Goal: Answer question/provide support: Share knowledge or assist other users

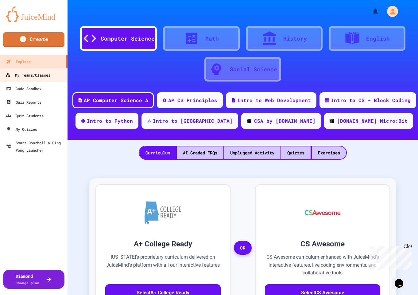
click at [46, 77] on div "My Teams/Classes" at bounding box center [27, 75] width 45 height 8
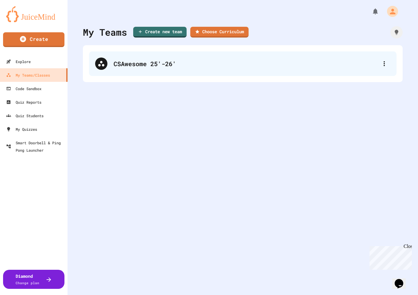
click at [145, 70] on div "CSAwesome 25'-26'" at bounding box center [243, 63] width 308 height 25
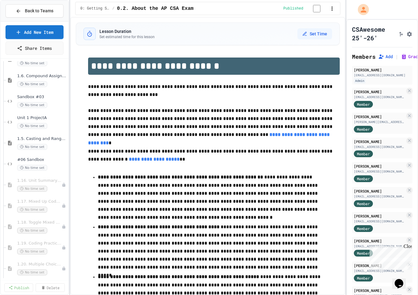
scroll to position [119, 0]
click at [29, 161] on span "#06 Sandbox" at bounding box center [39, 160] width 44 height 5
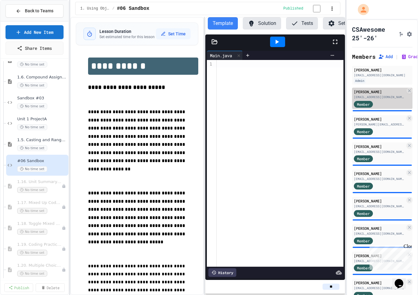
click at [283, 95] on div "[EMAIL_ADDRESS][DOMAIN_NAME]" at bounding box center [379, 97] width 51 height 5
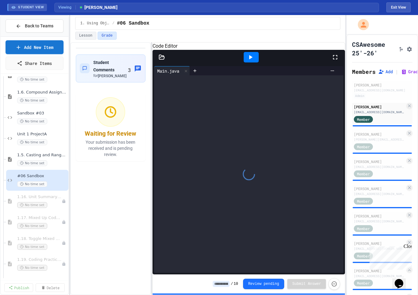
click at [152, 134] on div "Student Comments for [PERSON_NAME] 3 Waiting for Review Your submission has bee…" at bounding box center [207, 168] width 275 height 253
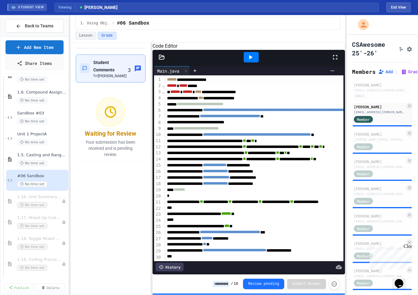
click at [123, 78] on div "for [PERSON_NAME]" at bounding box center [110, 75] width 35 height 5
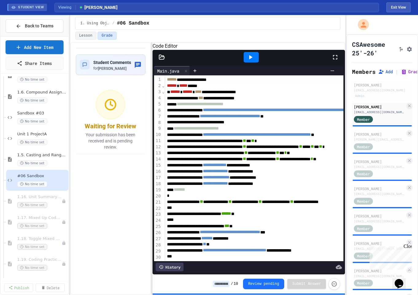
click at [283, 283] on button "Force resubmission of student's answer (Admin only)" at bounding box center [335, 283] width 12 height 12
click at [283, 286] on icon "Force resubmission of student's answer (Admin only)" at bounding box center [334, 283] width 6 height 6
click at [283, 285] on icon "Force resubmission of student's answer (Admin only)" at bounding box center [334, 283] width 6 height 6
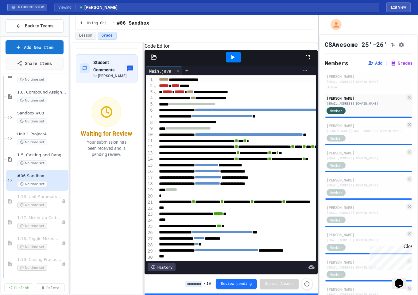
click at [283, 121] on div at bounding box center [318, 155] width 1 height 280
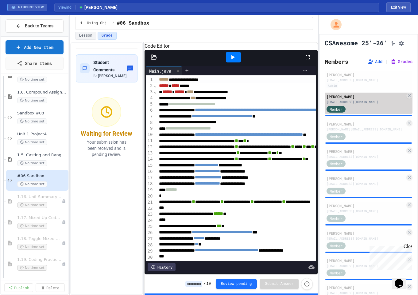
click at [283, 112] on span "Member" at bounding box center [336, 109] width 13 height 6
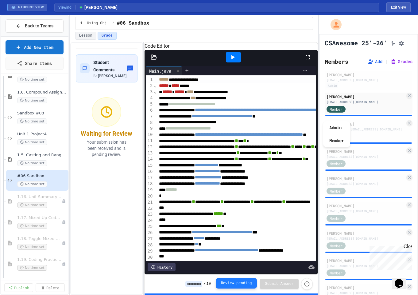
click at [247, 284] on button "Review pending" at bounding box center [236, 283] width 41 height 10
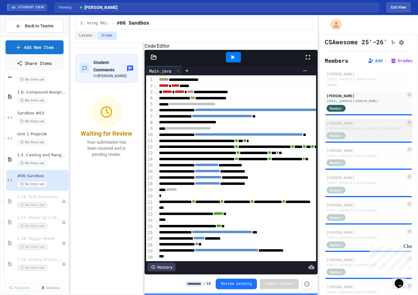
click at [283, 139] on div "Member" at bounding box center [366, 135] width 79 height 8
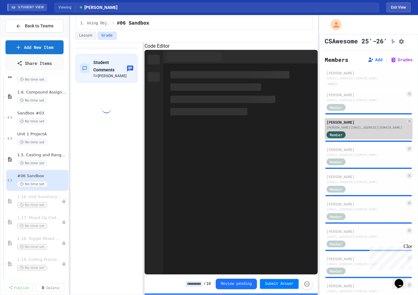
scroll to position [3, 0]
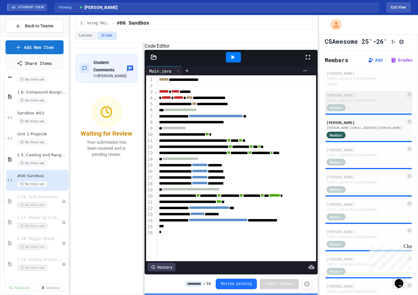
click at [283, 111] on div "Member" at bounding box center [366, 107] width 79 height 8
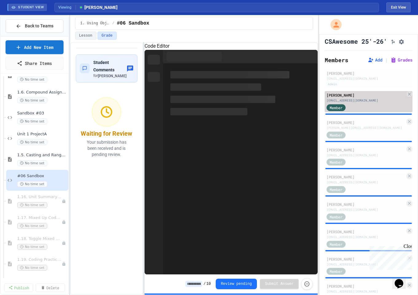
scroll to position [1, 0]
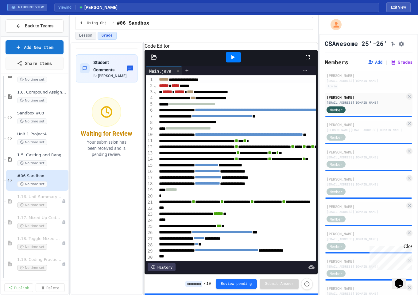
click at [108, 108] on div at bounding box center [106, 111] width 29 height 29
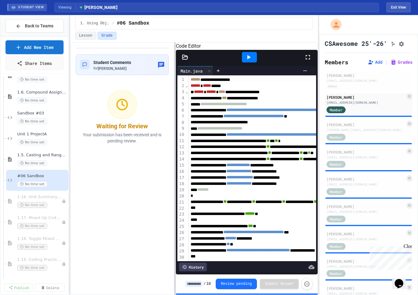
click at [175, 67] on div at bounding box center [175, 168] width 1 height 253
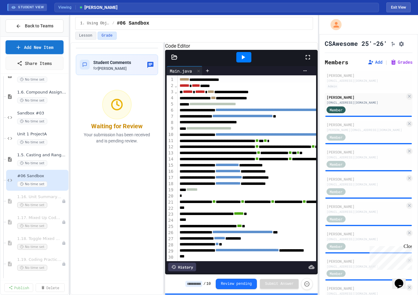
click at [176, 59] on icon at bounding box center [174, 57] width 5 height 4
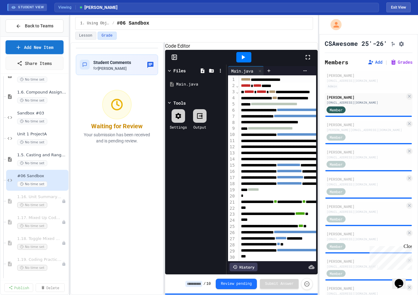
click at [177, 60] on rect at bounding box center [174, 57] width 5 height 5
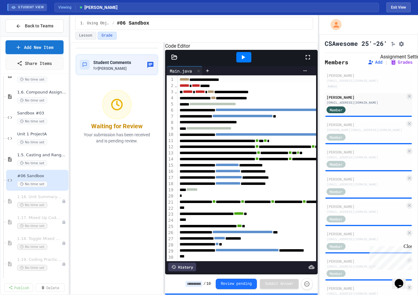
click at [283, 47] on icon "Assignment Settings" at bounding box center [402, 44] width 6 height 6
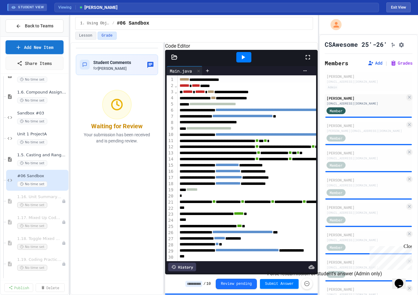
click at [283, 284] on icon "Force resubmission of student's answer (Admin only)" at bounding box center [307, 283] width 6 height 6
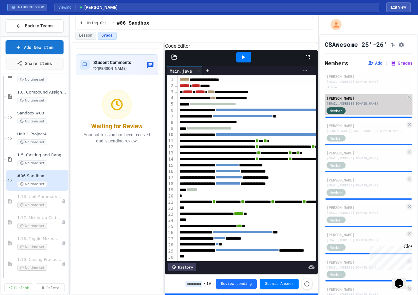
click at [283, 106] on div "[EMAIL_ADDRESS][DOMAIN_NAME]" at bounding box center [366, 103] width 79 height 5
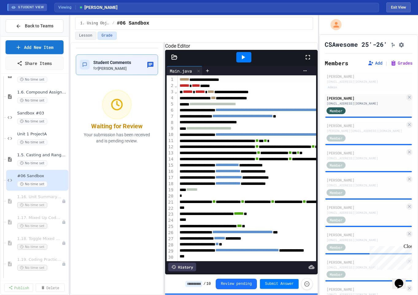
click at [109, 57] on div "Student Comments for [PERSON_NAME]" at bounding box center [117, 64] width 83 height 21
type textarea "**********"
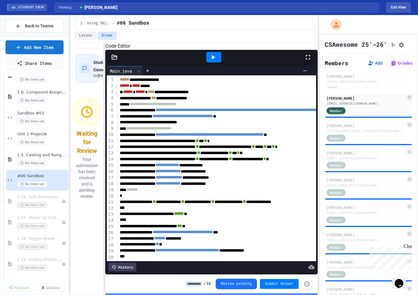
click at [105, 135] on div "**********" at bounding box center [194, 168] width 248 height 253
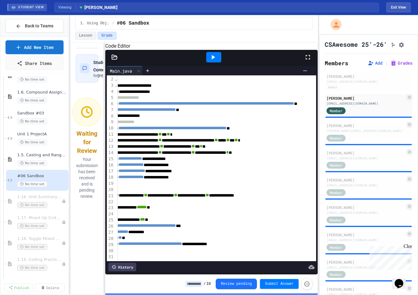
scroll to position [28, 0]
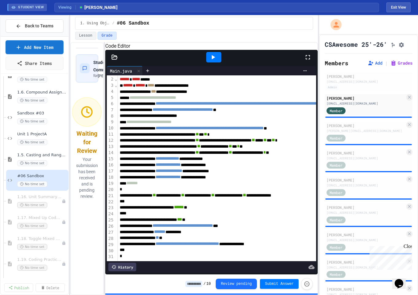
click at [217, 61] on icon at bounding box center [213, 56] width 7 height 7
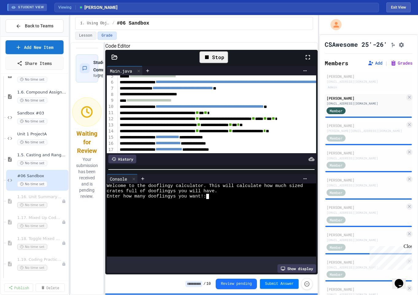
click at [227, 202] on div at bounding box center [206, 201] width 199 height 5
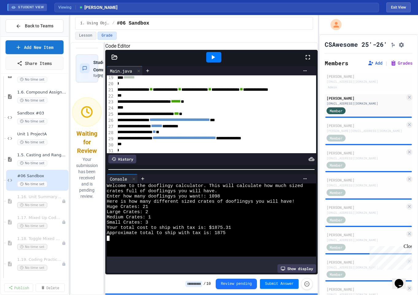
scroll to position [112, 0]
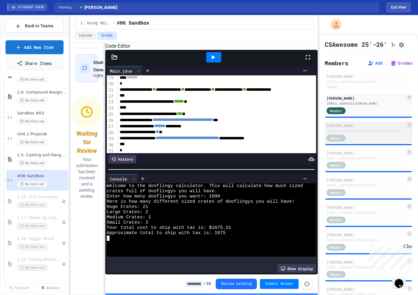
click at [283, 128] on div "[PERSON_NAME]" at bounding box center [366, 126] width 79 height 6
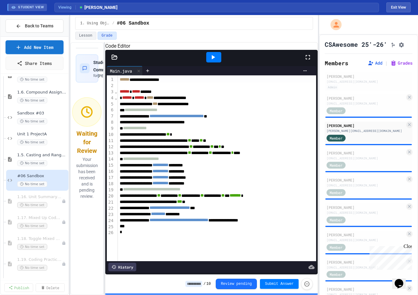
click at [219, 62] on div at bounding box center [213, 57] width 15 height 10
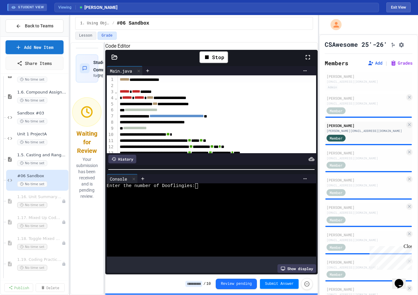
click at [202, 190] on div at bounding box center [206, 190] width 199 height 5
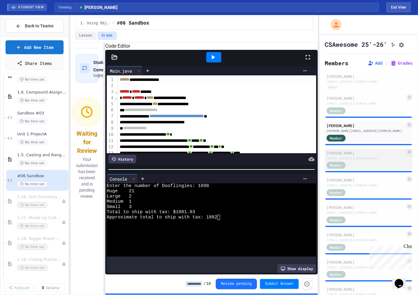
click at [283, 160] on div "[EMAIL_ADDRESS][DOMAIN_NAME]" at bounding box center [366, 158] width 79 height 5
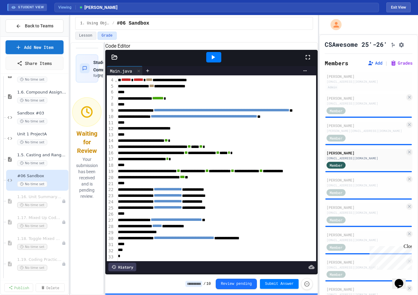
scroll to position [39, 0]
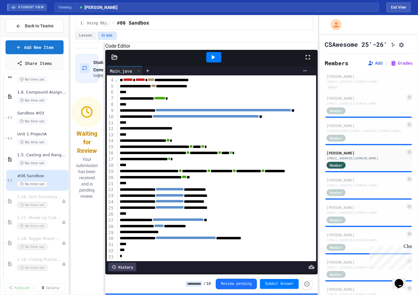
click at [213, 59] on icon at bounding box center [213, 57] width 3 height 4
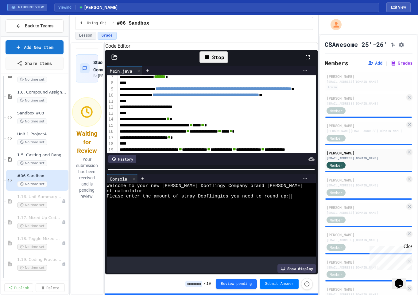
click at [283, 199] on div "Please enter the amount of stray Dooflingies you need to round up:" at bounding box center [206, 196] width 199 height 5
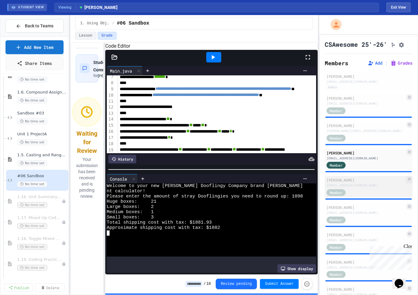
click at [283, 187] on div "[EMAIL_ADDRESS][DOMAIN_NAME]" at bounding box center [366, 185] width 79 height 5
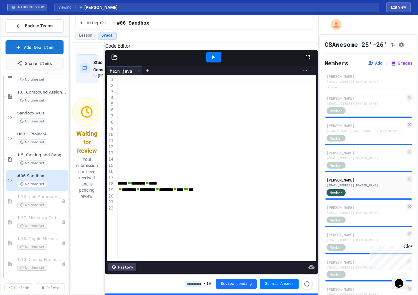
scroll to position [0, 163]
click at [216, 61] on icon at bounding box center [213, 56] width 7 height 7
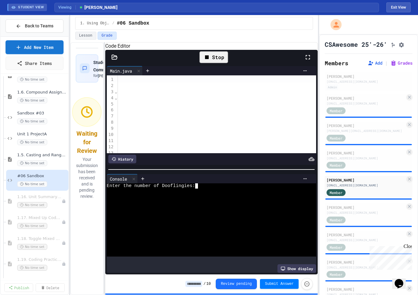
click at [207, 214] on div at bounding box center [206, 211] width 199 height 5
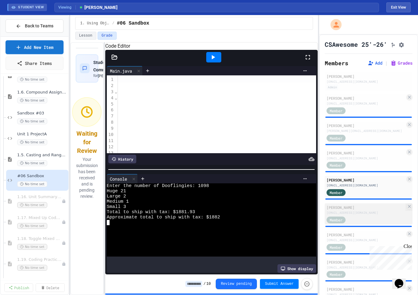
click at [283, 215] on div "[EMAIL_ADDRESS][DOMAIN_NAME]" at bounding box center [366, 212] width 79 height 5
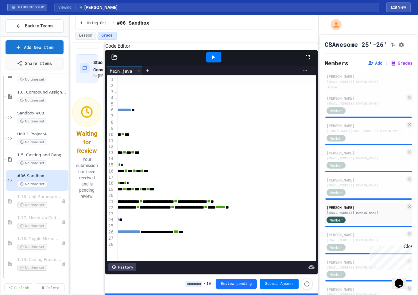
scroll to position [9, 85]
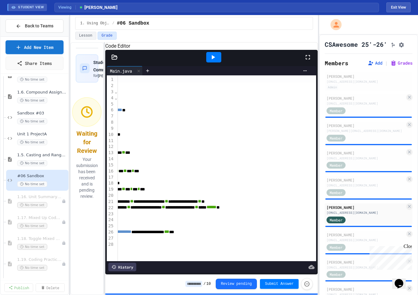
click at [217, 62] on div at bounding box center [213, 57] width 15 height 10
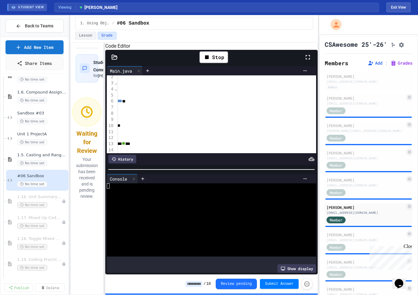
click at [184, 209] on div at bounding box center [206, 206] width 199 height 5
click at [191, 209] on div at bounding box center [206, 206] width 199 height 5
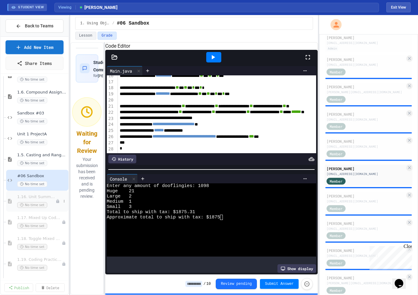
scroll to position [39, 0]
click at [283, 203] on div "[EMAIL_ADDRESS][DOMAIN_NAME]" at bounding box center [366, 200] width 79 height 5
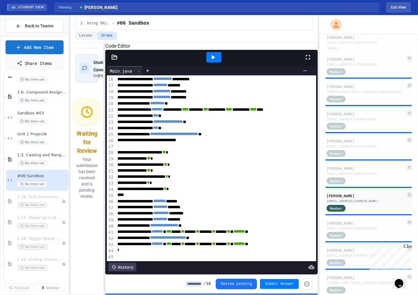
scroll to position [113, 5]
click at [211, 61] on icon at bounding box center [213, 56] width 7 height 7
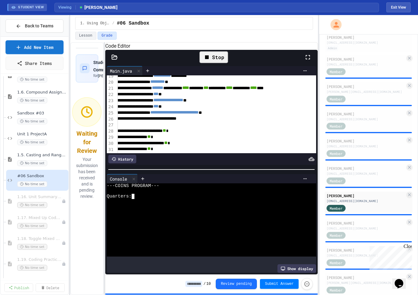
click at [202, 226] on div at bounding box center [206, 227] width 199 height 5
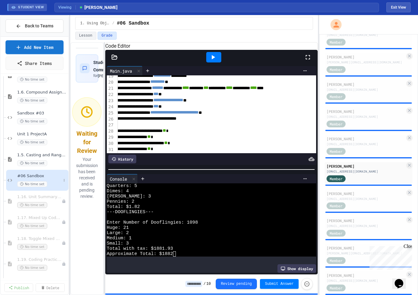
scroll to position [70, 0]
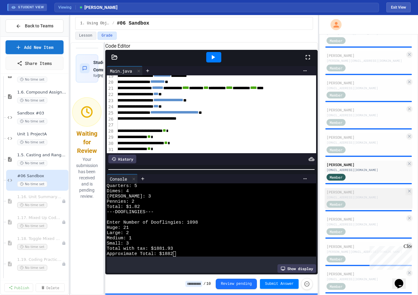
click at [283, 199] on div "[EMAIL_ADDRESS][DOMAIN_NAME]" at bounding box center [366, 197] width 79 height 5
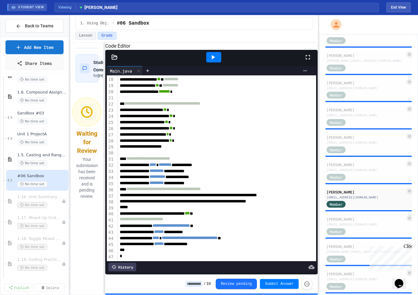
scroll to position [125, 0]
click at [212, 59] on icon at bounding box center [213, 57] width 3 height 4
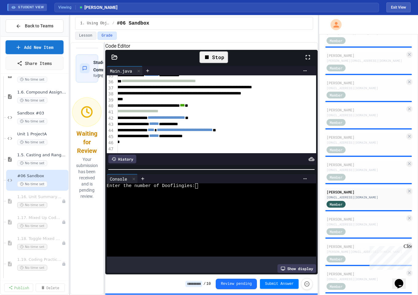
scroll to position [227, 4]
click at [195, 228] on div at bounding box center [206, 227] width 199 height 5
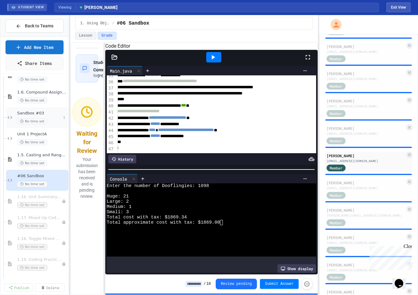
scroll to position [112, 0]
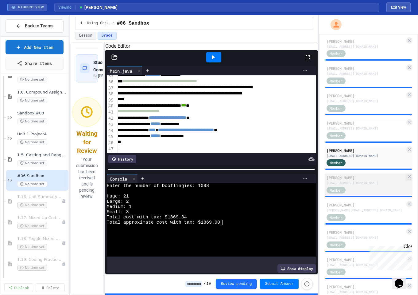
click at [283, 185] on div "[EMAIL_ADDRESS][DOMAIN_NAME]" at bounding box center [366, 182] width 79 height 5
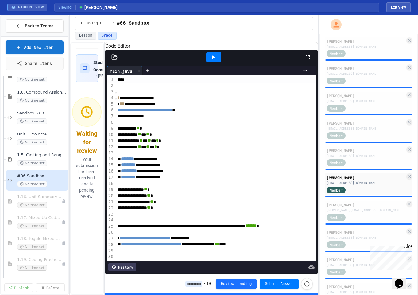
scroll to position [22, 26]
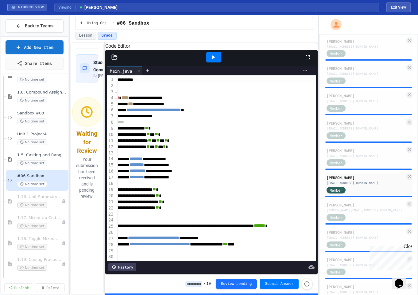
click at [217, 61] on icon at bounding box center [213, 56] width 7 height 7
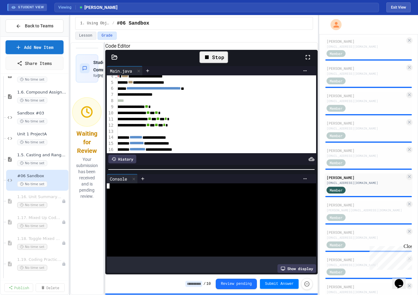
click at [218, 220] on div at bounding box center [206, 216] width 199 height 5
click at [247, 211] on div at bounding box center [206, 211] width 199 height 5
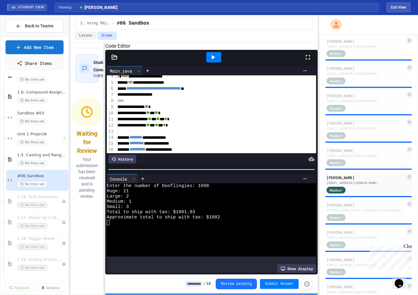
scroll to position [140, 0]
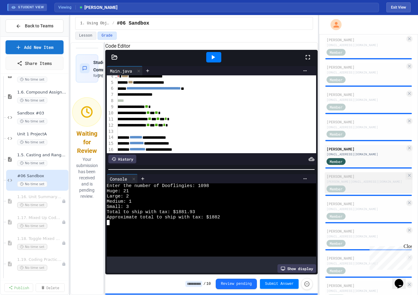
click at [283, 184] on div "[PERSON_NAME][EMAIL_ADDRESS][DOMAIN_NAME]" at bounding box center [366, 181] width 79 height 5
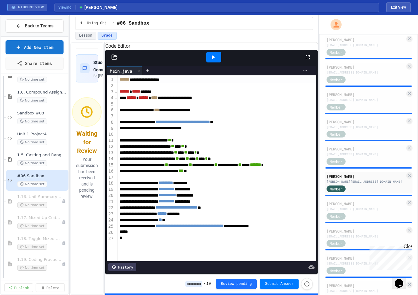
click at [211, 61] on icon at bounding box center [213, 56] width 7 height 7
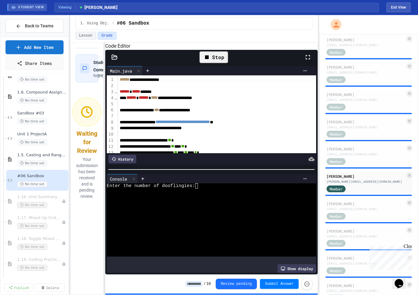
click at [267, 222] on div at bounding box center [206, 222] width 199 height 5
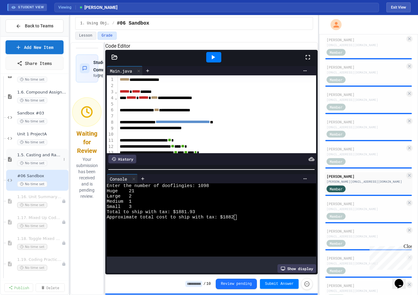
scroll to position [105, 0]
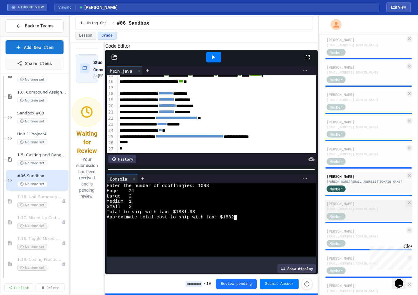
click at [283, 211] on div "[EMAIL_ADDRESS][DOMAIN_NAME]" at bounding box center [366, 208] width 79 height 5
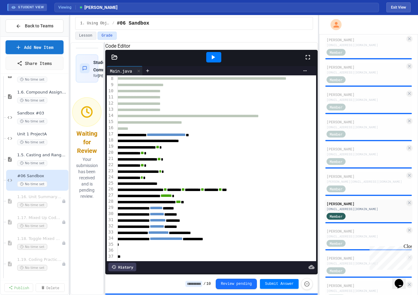
scroll to position [65, 13]
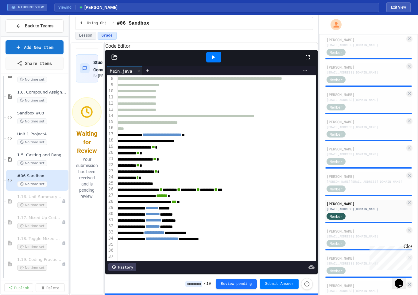
click at [210, 61] on icon at bounding box center [213, 56] width 7 height 7
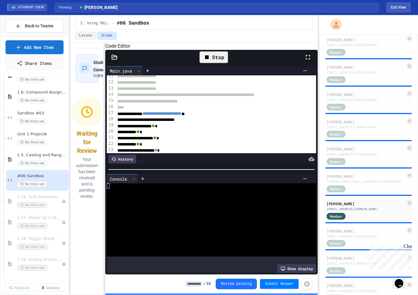
click at [222, 219] on div at bounding box center [206, 216] width 199 height 5
click at [229, 218] on div at bounding box center [206, 216] width 199 height 5
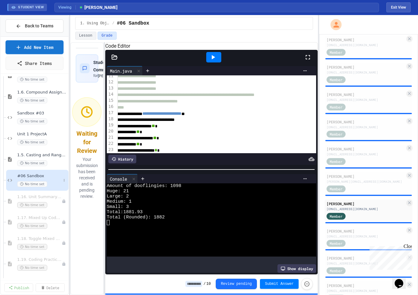
scroll to position [172, 0]
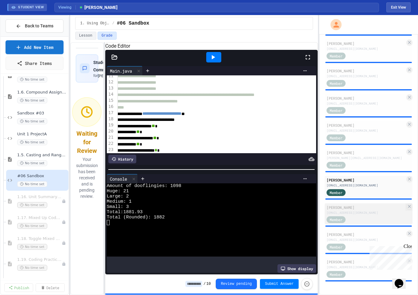
click at [283, 206] on div "[PERSON_NAME]" at bounding box center [366, 207] width 79 height 6
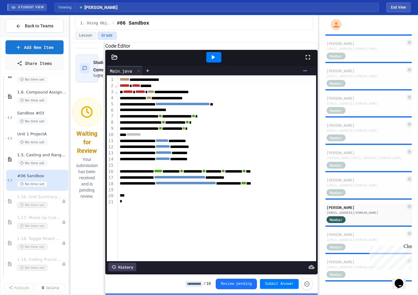
scroll to position [0, 31]
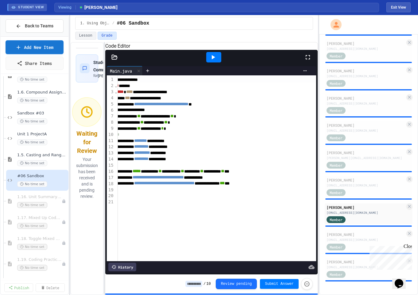
click at [212, 61] on icon at bounding box center [213, 56] width 7 height 7
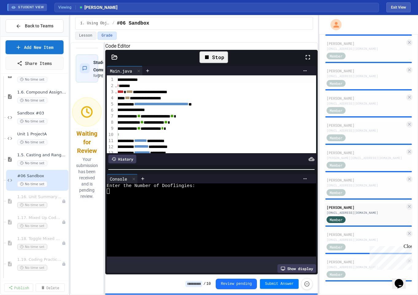
click at [204, 232] on div at bounding box center [206, 232] width 199 height 5
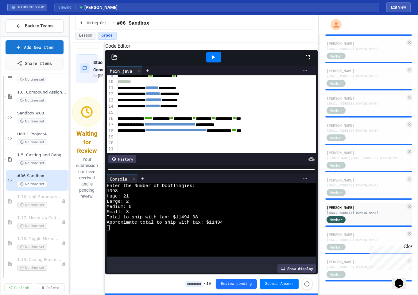
scroll to position [61, 0]
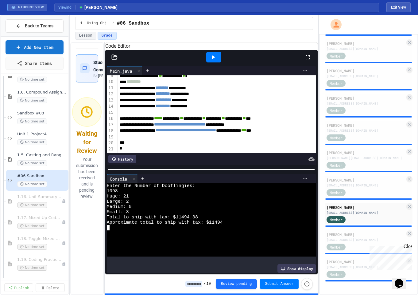
click at [88, 73] on div at bounding box center [85, 68] width 10 height 10
type textarea "*"
type textarea "**********"
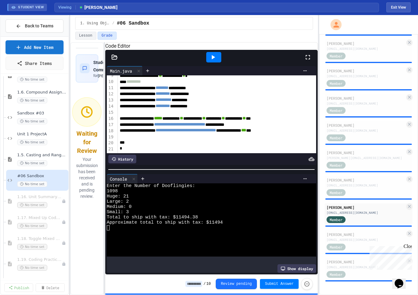
click at [283, 236] on div "[PERSON_NAME]" at bounding box center [366, 234] width 79 height 6
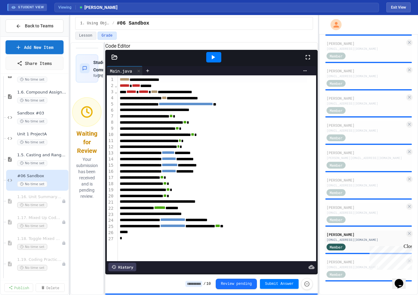
click at [214, 59] on icon at bounding box center [213, 57] width 3 height 4
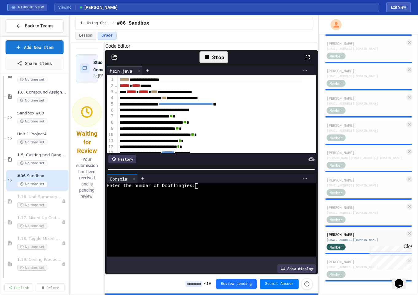
click at [213, 194] on div at bounding box center [206, 190] width 199 height 5
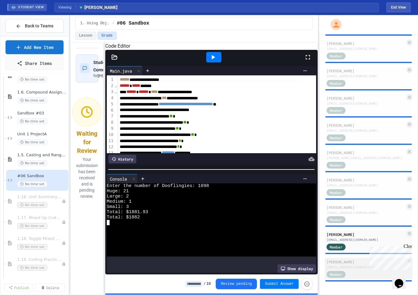
drag, startPoint x: 347, startPoint y: 264, endPoint x: 340, endPoint y: 269, distance: 7.9
click at [283, 264] on div "[PERSON_NAME]" at bounding box center [366, 262] width 79 height 6
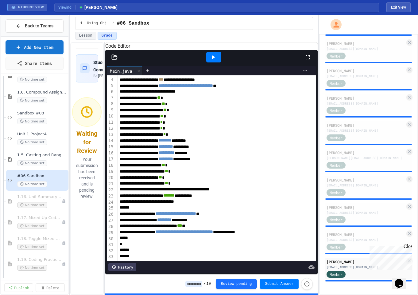
scroll to position [40, 8]
click at [217, 61] on icon at bounding box center [213, 56] width 7 height 7
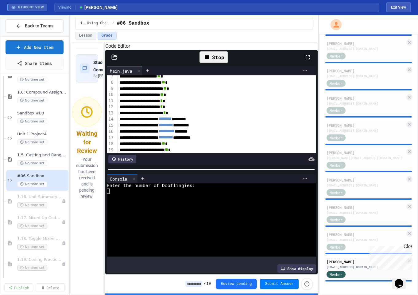
click at [178, 219] on div at bounding box center [206, 216] width 199 height 5
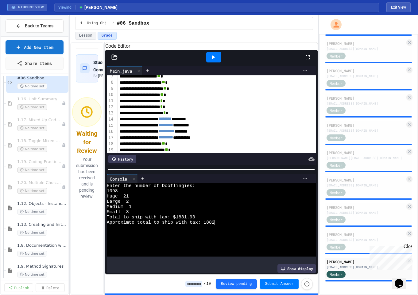
scroll to position [218, 0]
click at [44, 204] on span "1.12. Objects - Instances of Classes" at bounding box center [39, 202] width 44 height 5
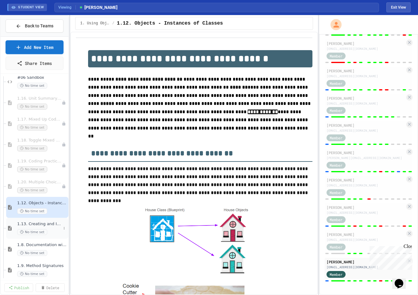
click at [33, 222] on span "1.13. Creating and Initializing Objects: Constructors" at bounding box center [39, 223] width 44 height 5
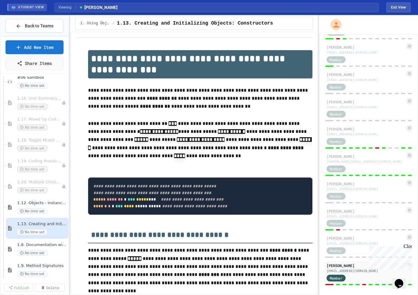
scroll to position [146, 0]
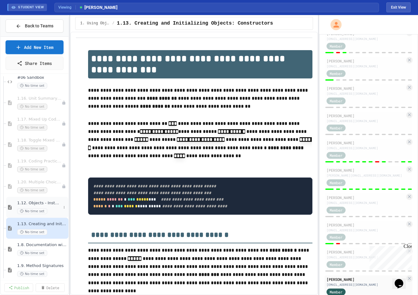
click at [33, 203] on span "1.12. Objects - Instances of Classes" at bounding box center [39, 202] width 44 height 5
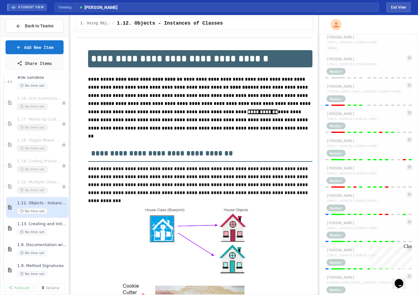
scroll to position [40, 0]
click at [45, 225] on span "1.13. Creating and Initializing Objects: Constructors" at bounding box center [39, 223] width 44 height 5
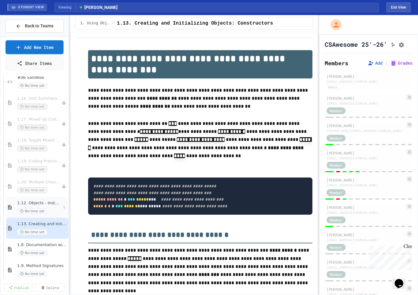
click at [40, 200] on span "1.12. Objects - Instances of Classes" at bounding box center [39, 202] width 44 height 5
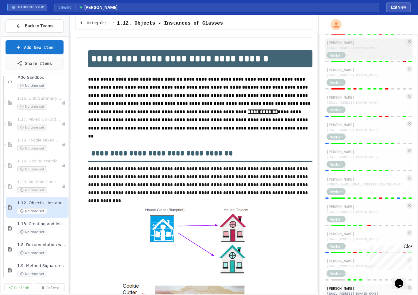
scroll to position [172, 0]
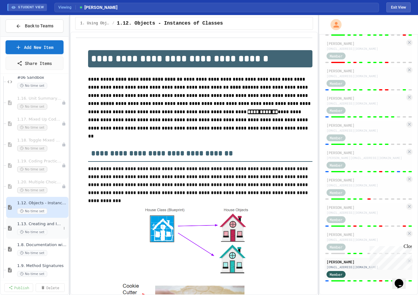
click at [45, 223] on span "1.13. Creating and Initializing Objects: Constructors" at bounding box center [39, 223] width 44 height 5
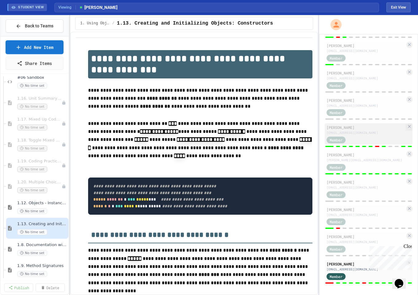
scroll to position [172, 0]
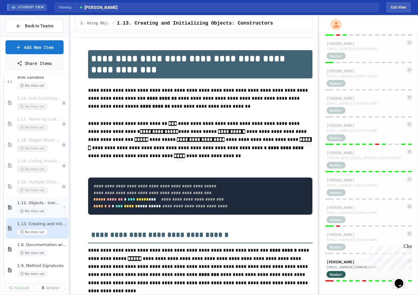
click at [31, 205] on span "1.12. Objects - Instances of Classes" at bounding box center [39, 202] width 44 height 5
